Goal: Transaction & Acquisition: Obtain resource

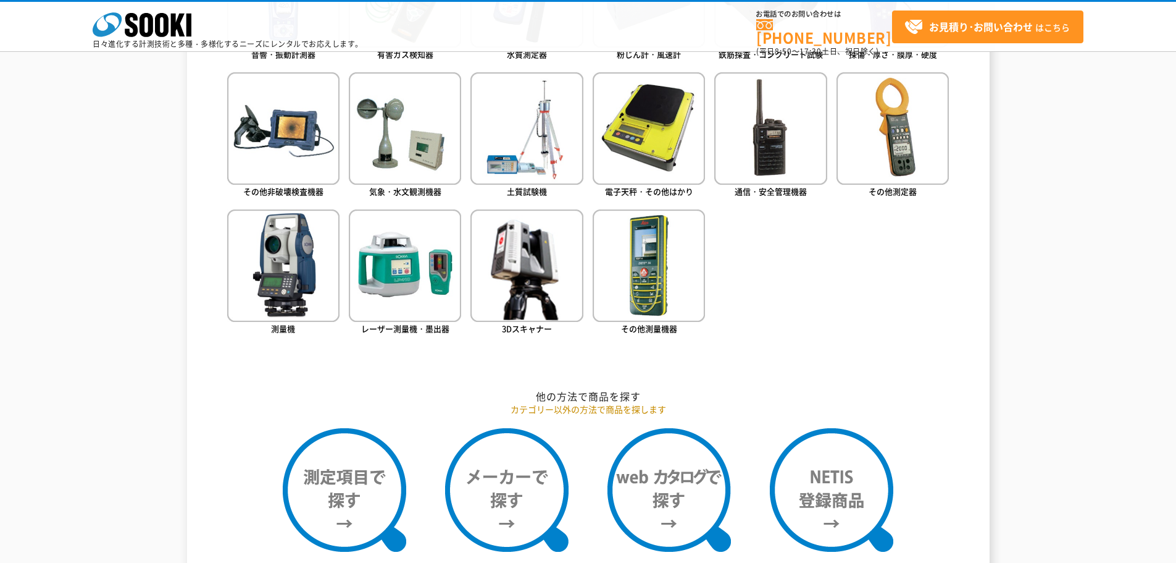
scroll to position [803, 0]
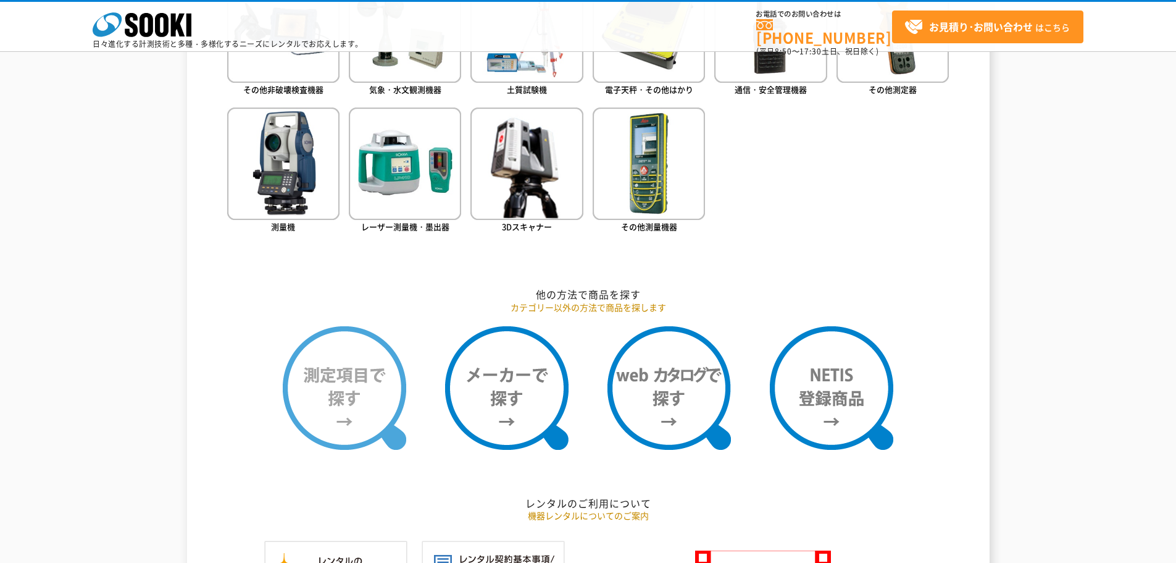
click at [315, 392] on img at bounding box center [345, 388] width 124 height 124
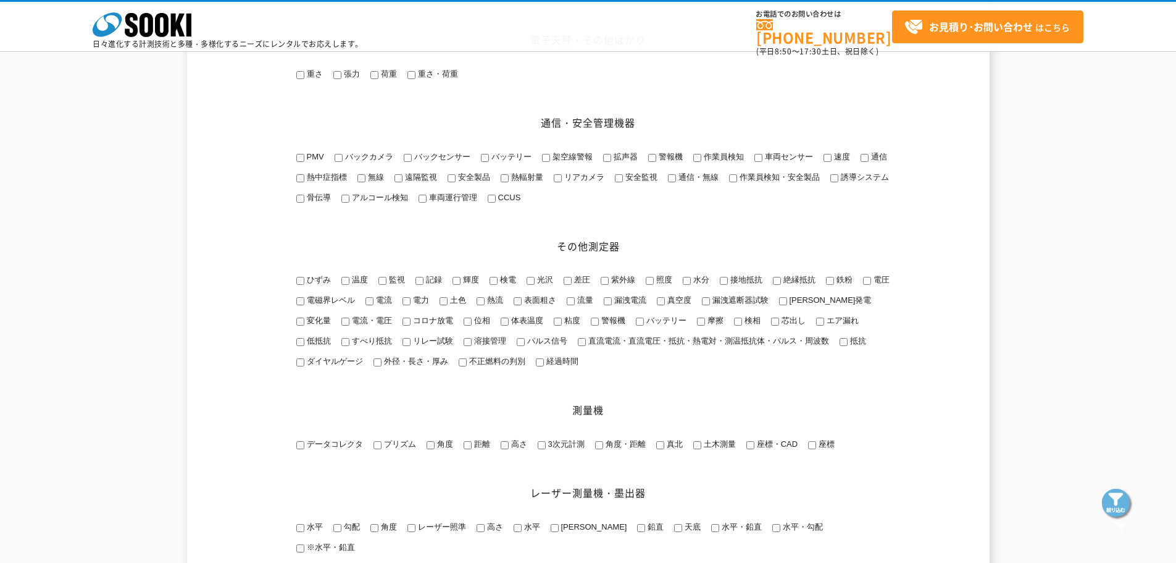
scroll to position [1359, 0]
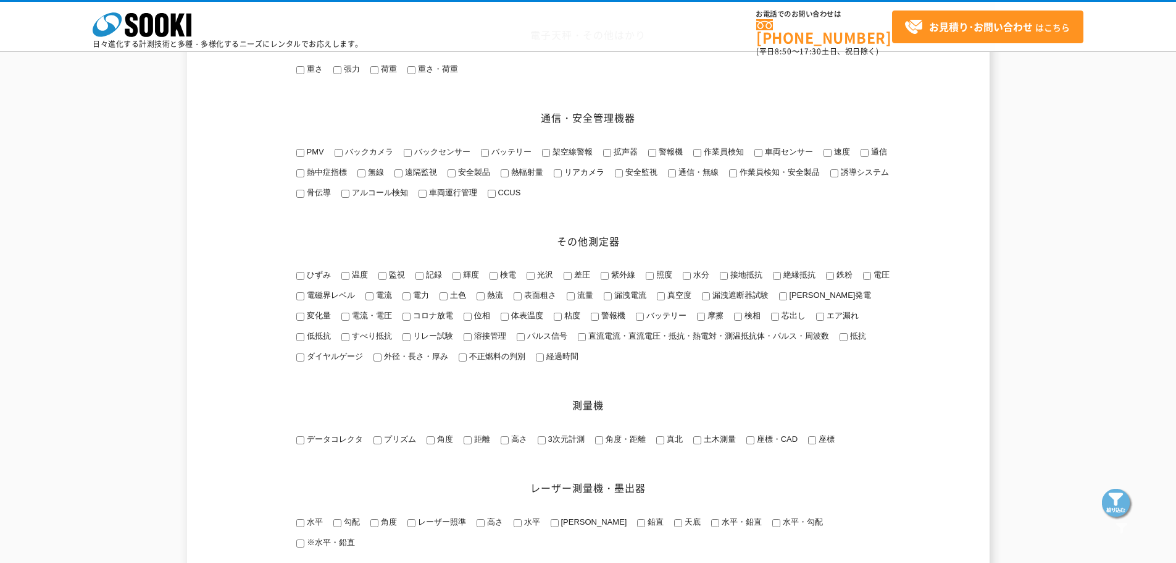
click at [341, 341] on input "すべり抵抗" at bounding box center [345, 337] width 8 height 8
checkbox input "true"
click at [1113, 497] on img at bounding box center [1117, 503] width 31 height 31
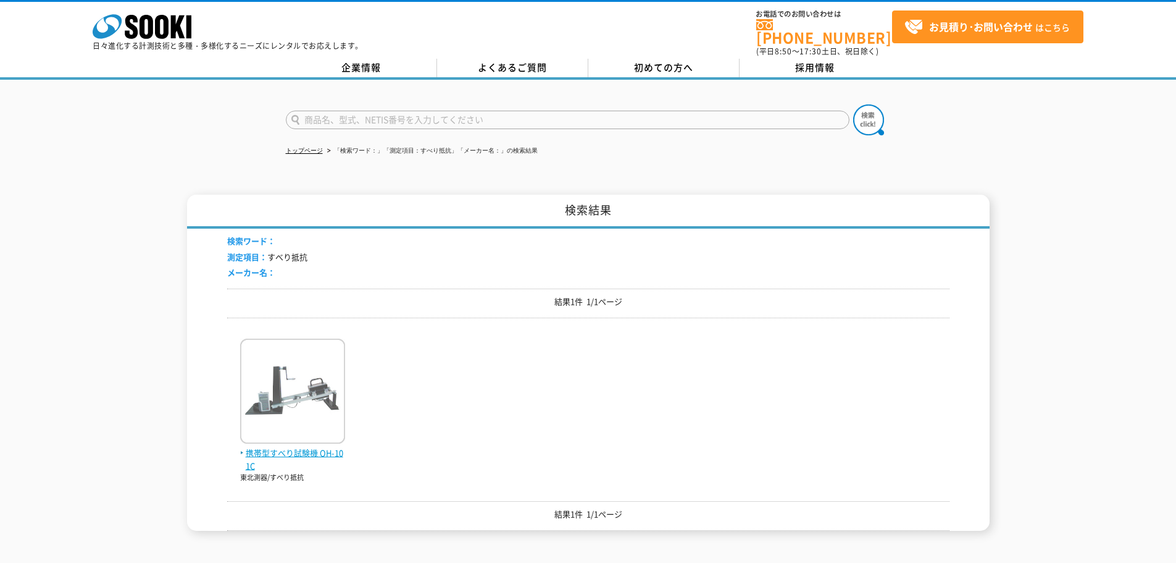
click at [283, 446] on span "携帯型すべり試験機 OH-101C" at bounding box center [292, 459] width 105 height 26
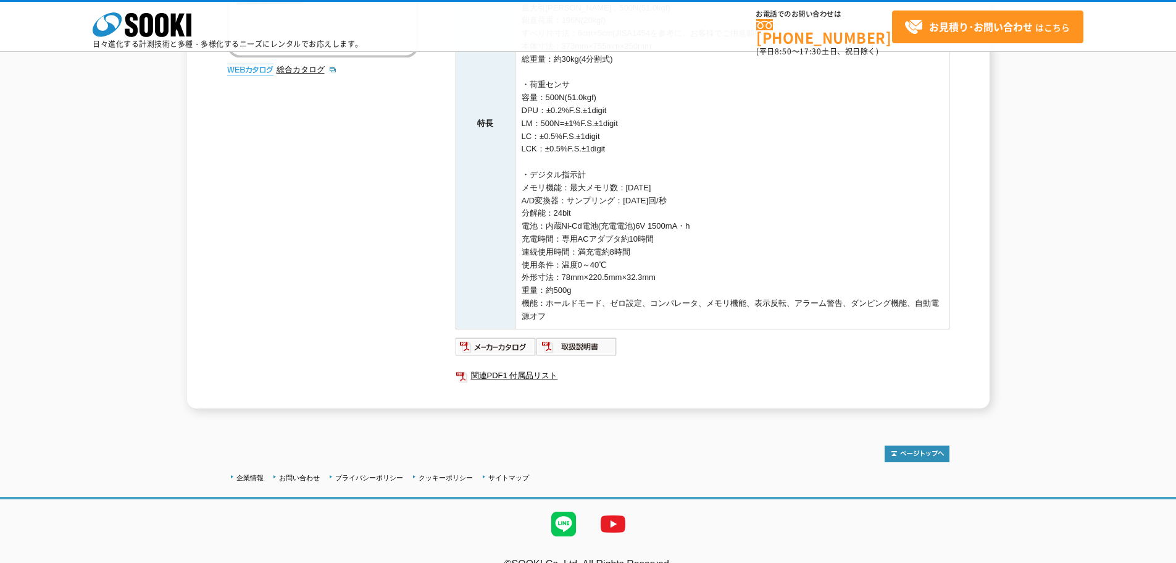
scroll to position [309, 0]
